Goal: Task Accomplishment & Management: Manage account settings

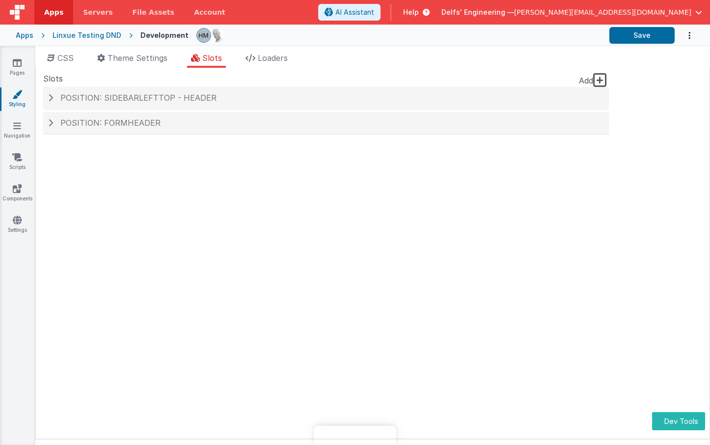
click at [313, 96] on h4 "Position: sidebarLeftTop - header" at bounding box center [326, 98] width 556 height 9
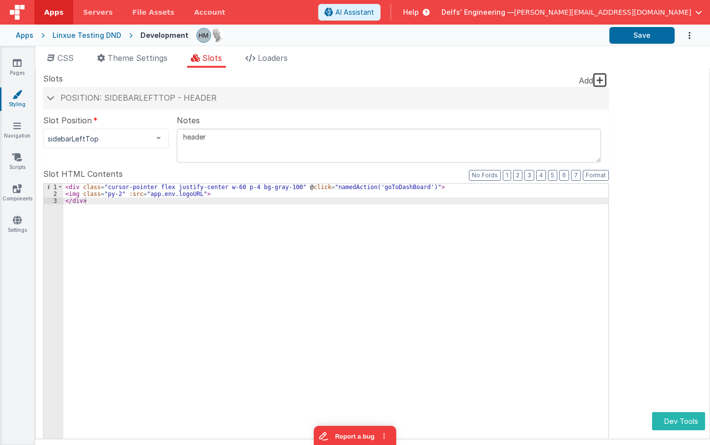
click at [258, 137] on textarea "header" at bounding box center [389, 146] width 424 height 34
click at [251, 96] on h4 "Position: sidebarLeftTop - header" at bounding box center [326, 98] width 556 height 9
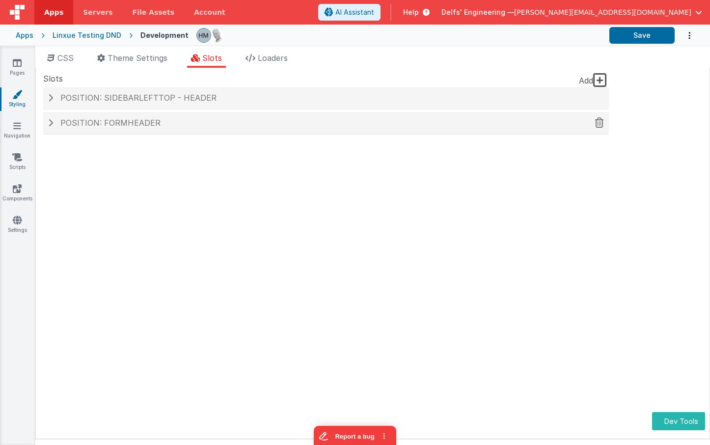
click at [248, 123] on h4 "Position: formHeader" at bounding box center [326, 123] width 556 height 9
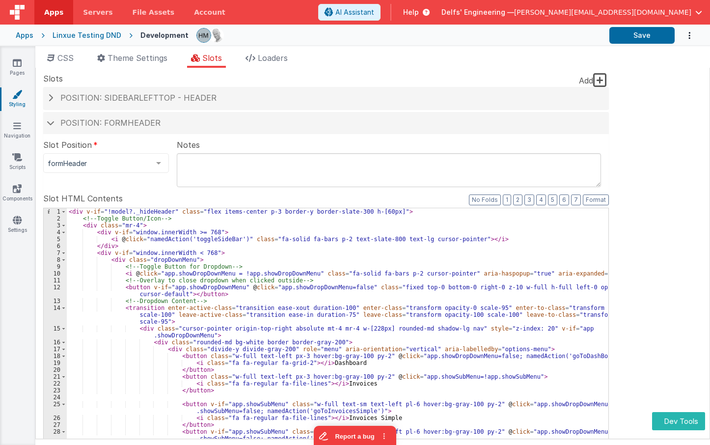
drag, startPoint x: 232, startPoint y: 102, endPoint x: 237, endPoint y: 113, distance: 12.5
click at [232, 102] on h4 "Position: sidebarLeftTop - header" at bounding box center [326, 98] width 556 height 9
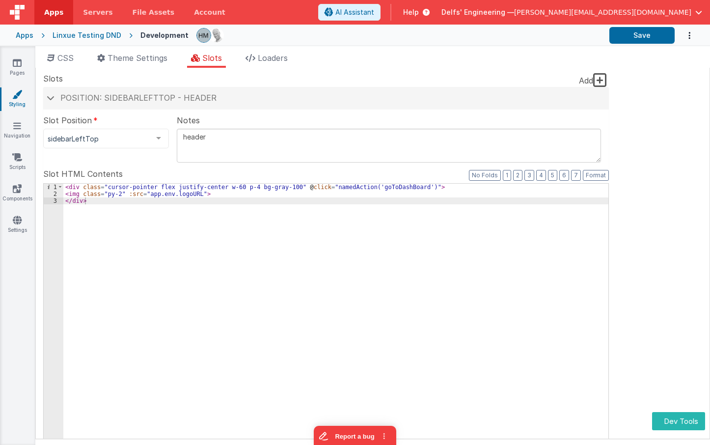
click at [239, 136] on textarea "header" at bounding box center [389, 146] width 424 height 34
type textarea "header2"
click at [635, 33] on button "Save" at bounding box center [641, 35] width 65 height 17
click at [16, 156] on icon at bounding box center [17, 157] width 10 height 10
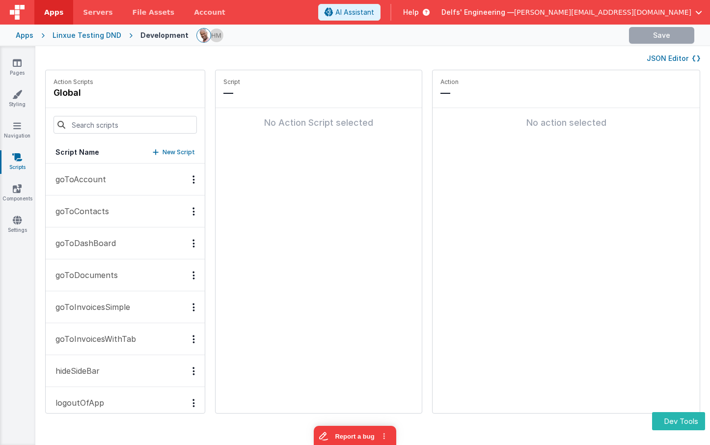
click at [80, 173] on button "goToAccount" at bounding box center [125, 180] width 159 height 32
